Goal: Complete application form

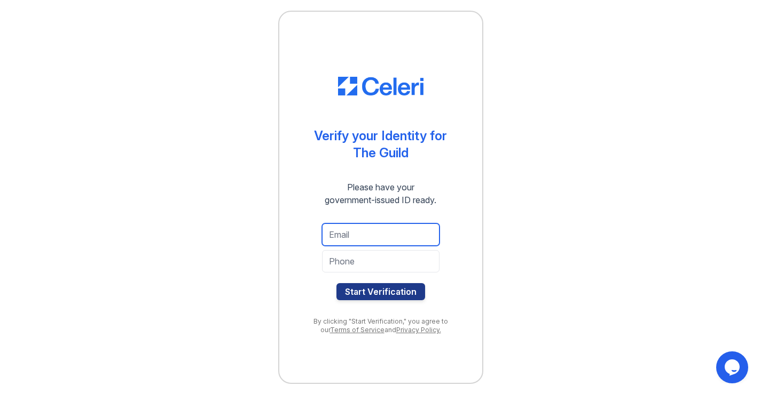
click at [366, 232] on input "email" at bounding box center [380, 235] width 117 height 22
type input "[EMAIL_ADDRESS][DOMAIN_NAME]"
click at [382, 263] on input "tel" at bounding box center [380, 261] width 117 height 22
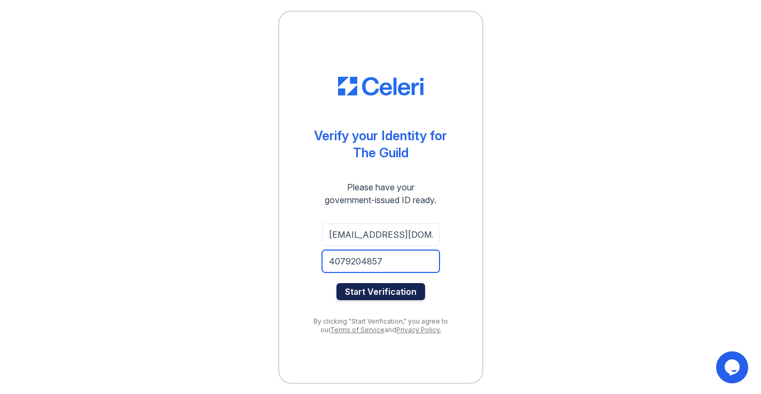
type input "4079204857"
click at [404, 296] on button "Start Verification" at bounding box center [380, 291] width 89 height 17
